Goal: Task Accomplishment & Management: Use online tool/utility

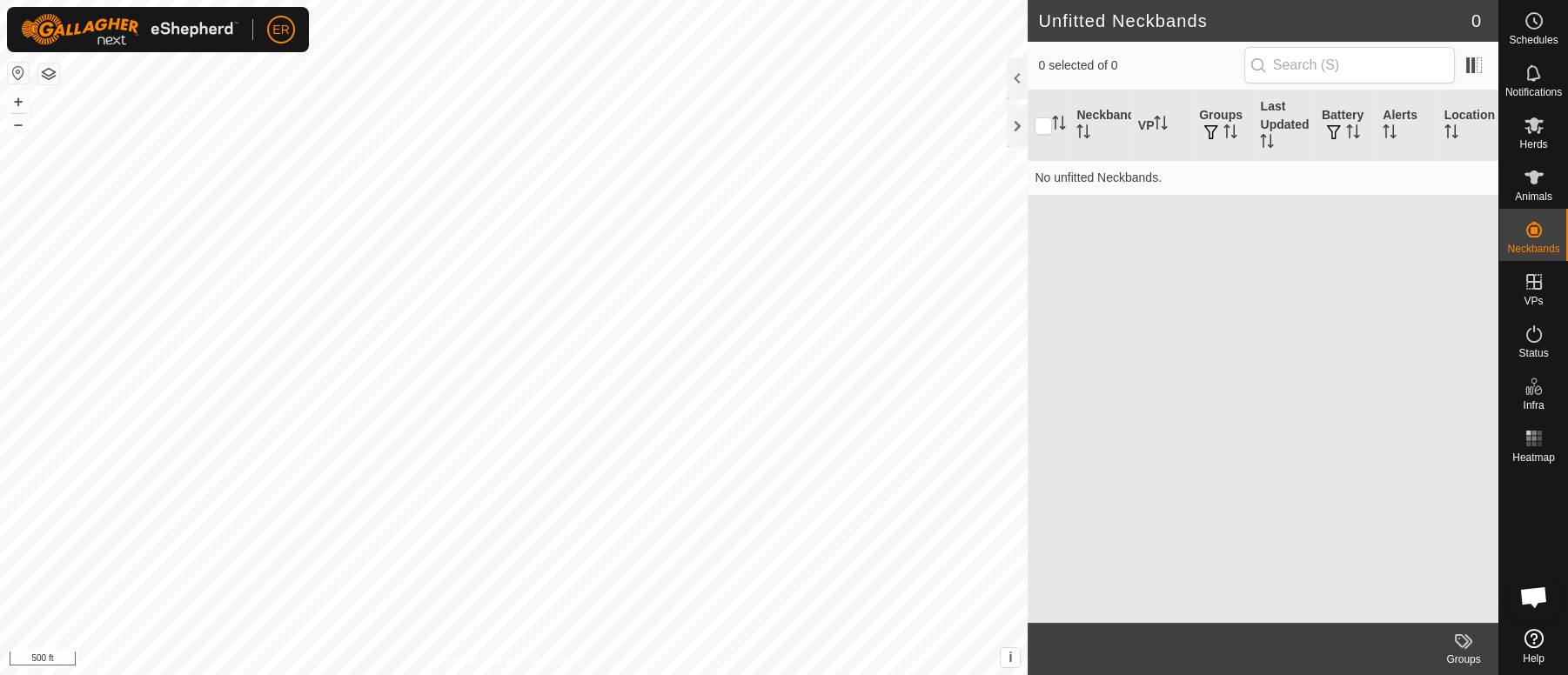
scroll to position [15166, 0]
click at [1016, 126] on div at bounding box center [1017, 126] width 20 height 42
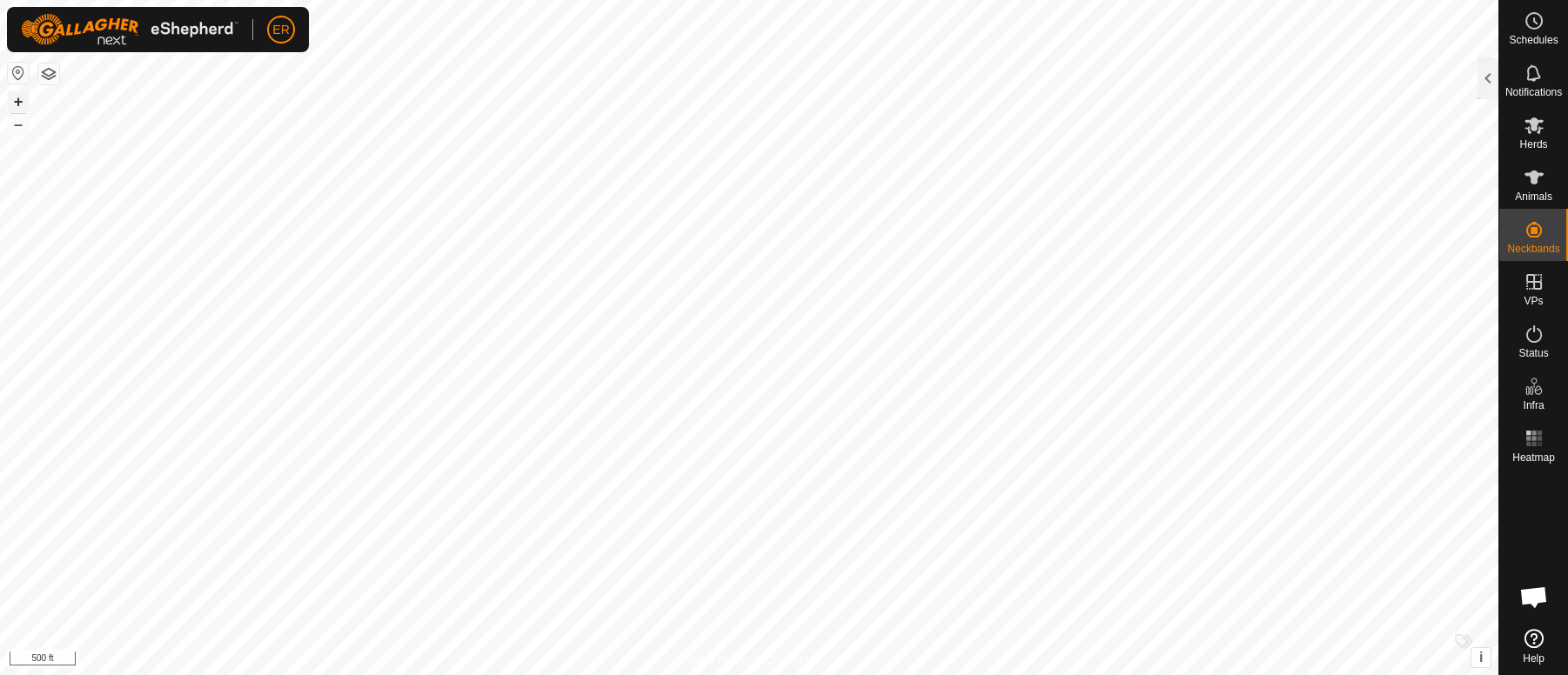
click at [19, 108] on button "+" at bounding box center [18, 102] width 20 height 20
click at [19, 98] on button "+" at bounding box center [18, 102] width 20 height 20
click at [1482, 77] on div at bounding box center [1488, 77] width 20 height 42
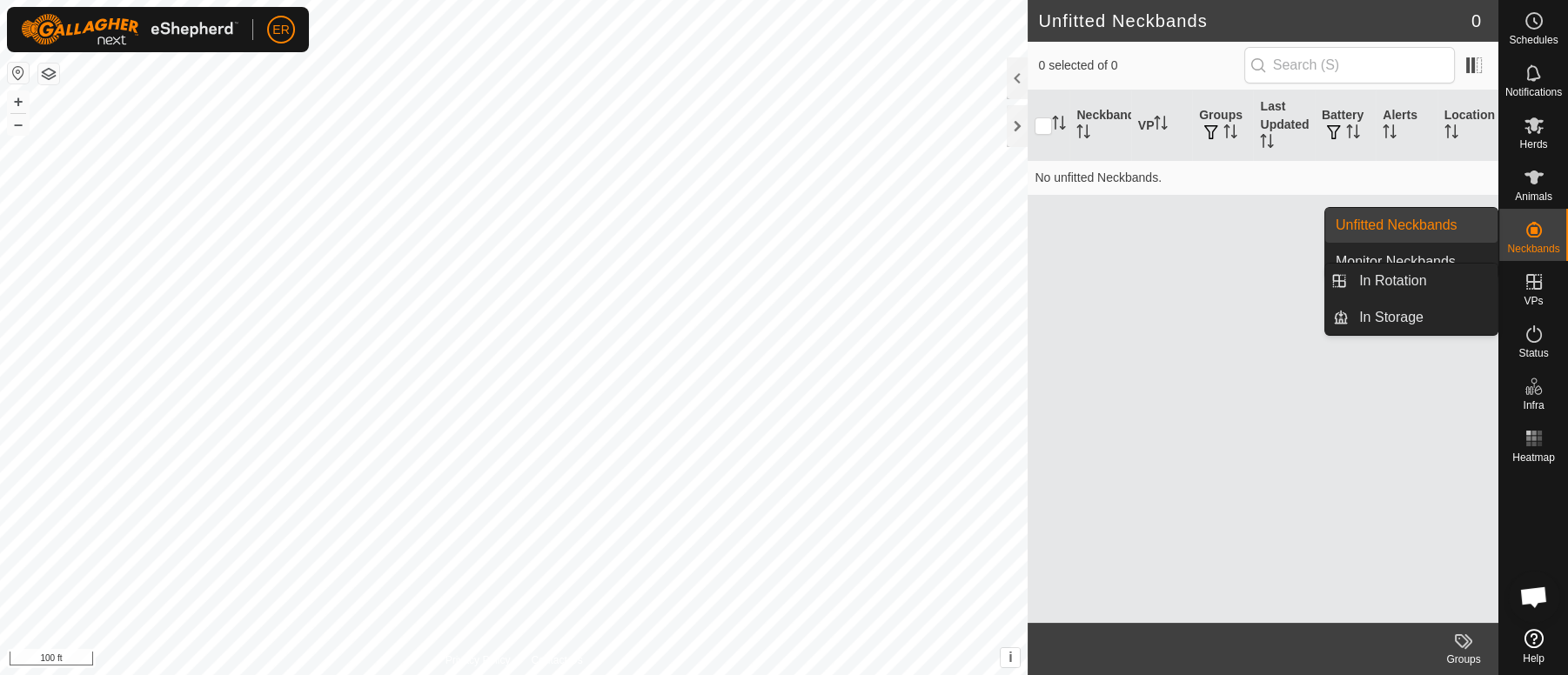
click at [1533, 281] on icon at bounding box center [1534, 282] width 16 height 16
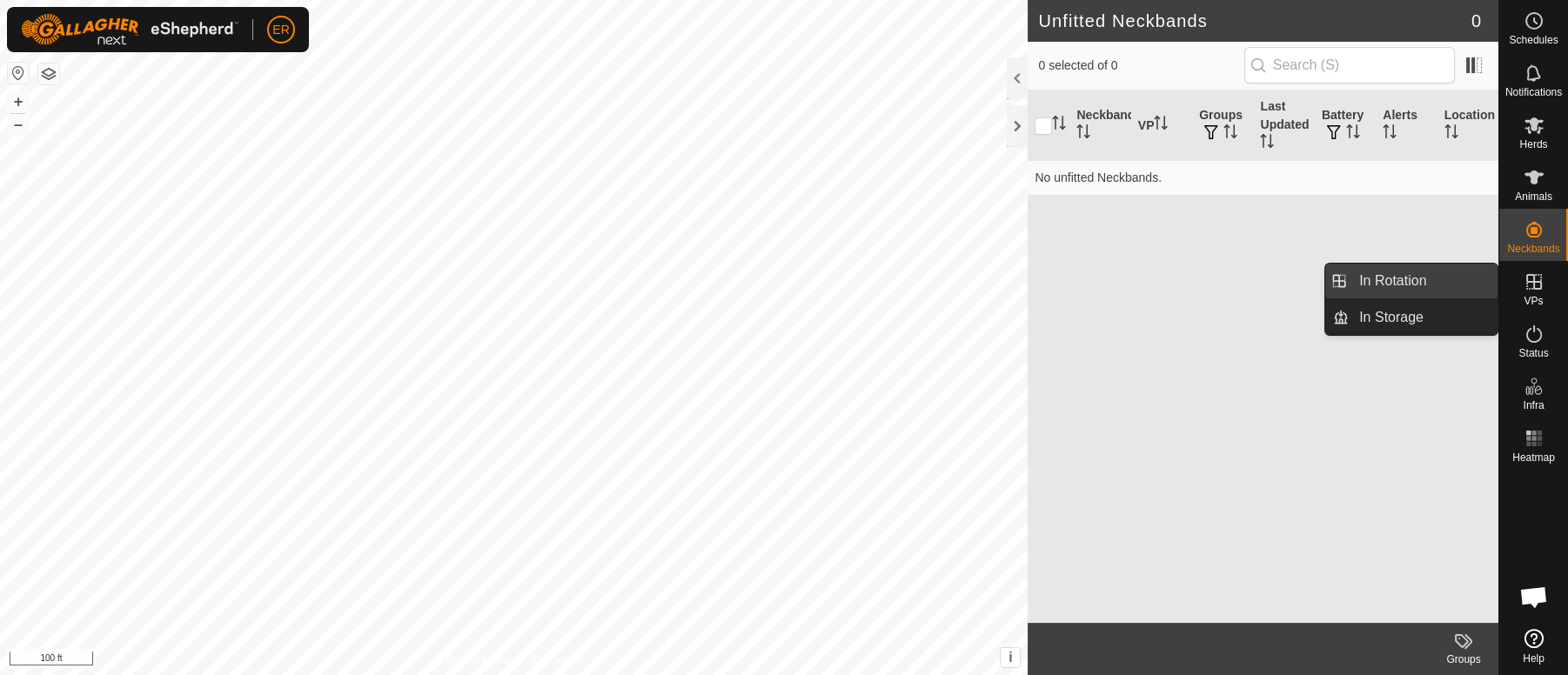
click at [1423, 280] on link "In Rotation" at bounding box center [1423, 281] width 149 height 35
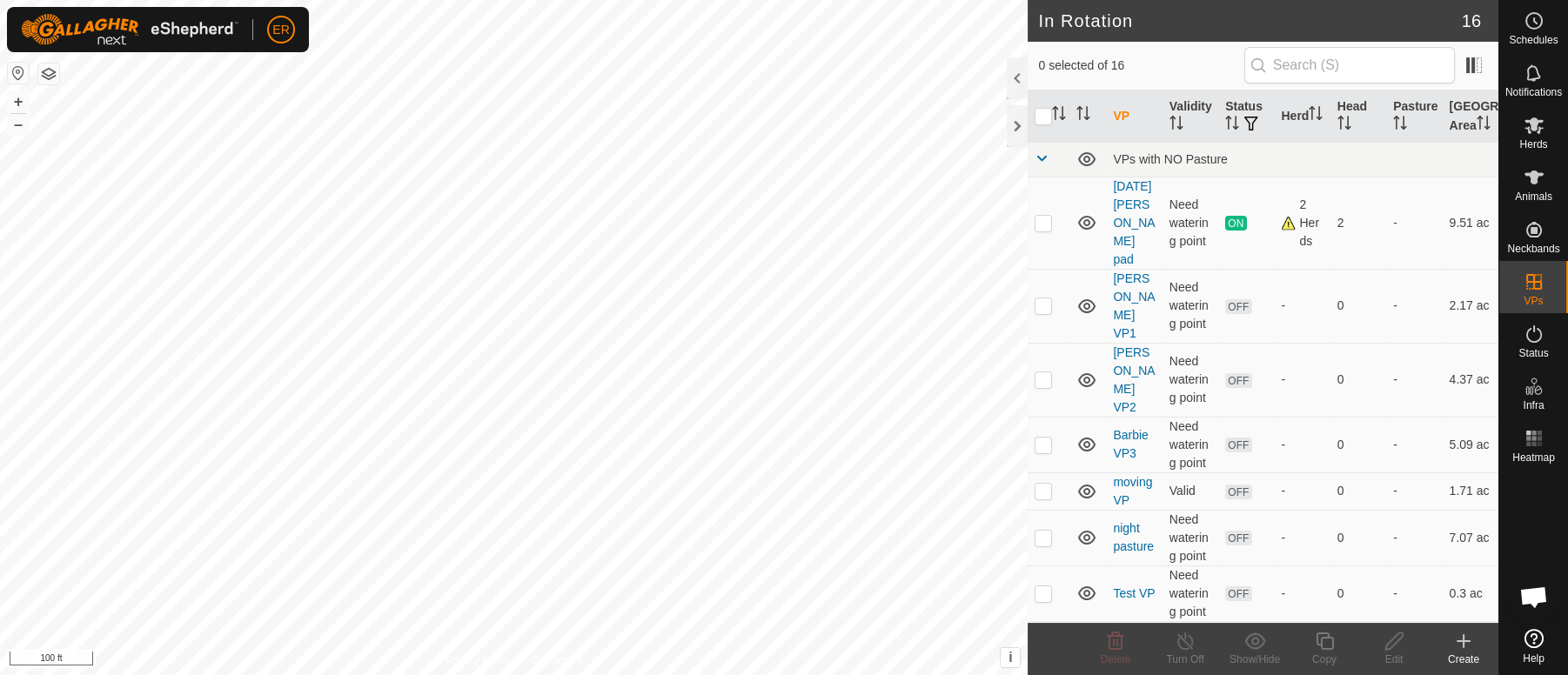
click at [1462, 641] on icon at bounding box center [1464, 641] width 12 height 0
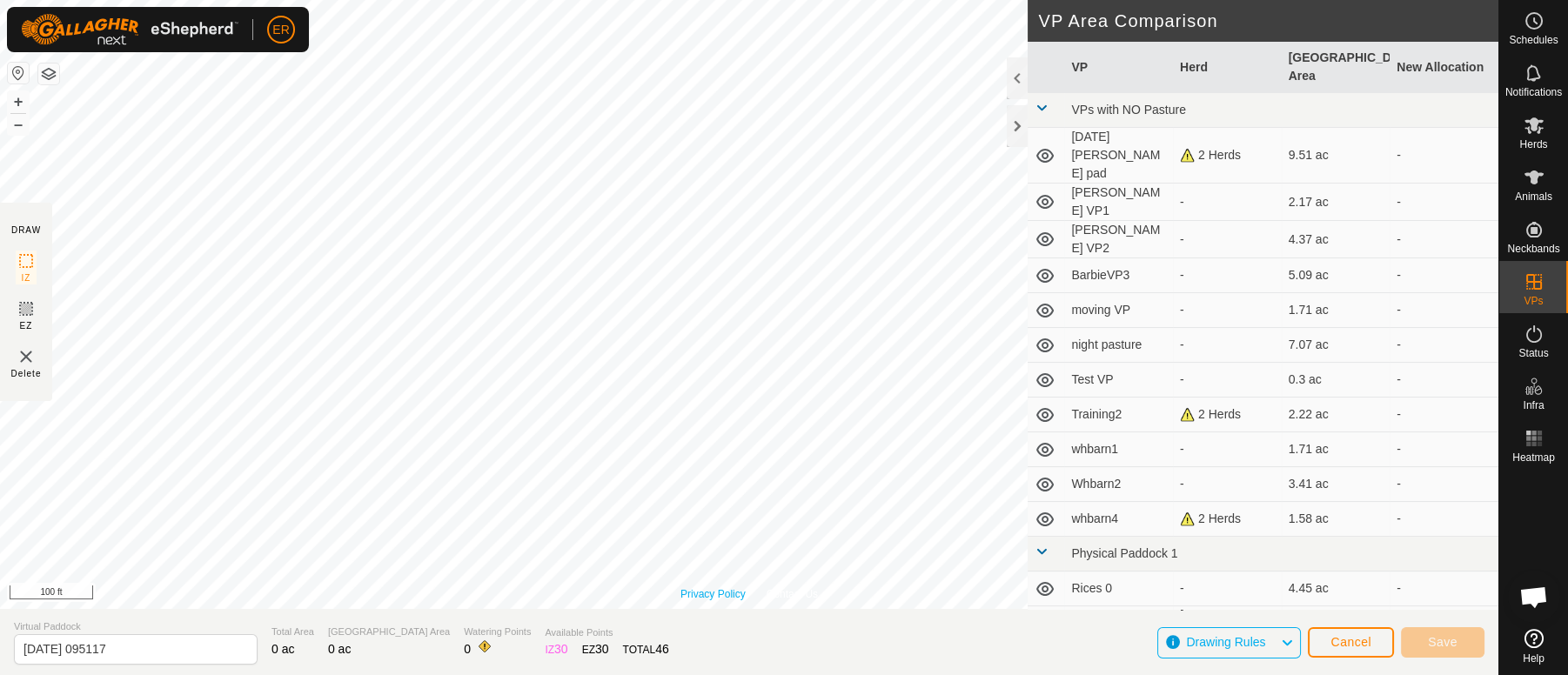
click at [698, 592] on div "Privacy Policy Contact Us 37 3213360954 Fall Moms whbarn4 + – ⇧ i This applicat…" at bounding box center [749, 305] width 1499 height 609
click at [1347, 645] on span "Cancel" at bounding box center [1351, 642] width 41 height 14
